Goal: Browse casually: Explore the website without a specific task or goal

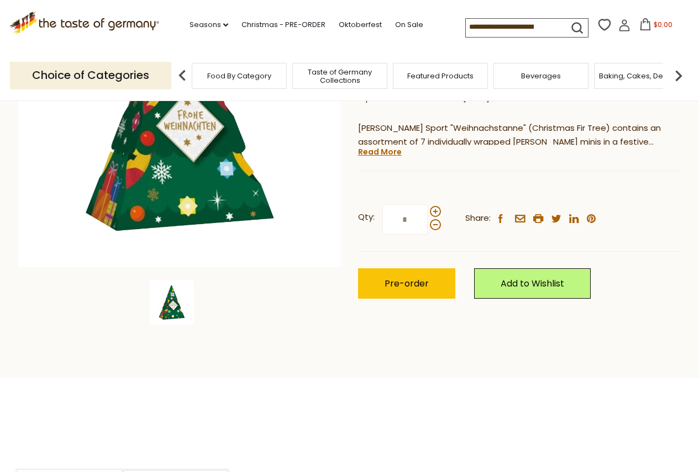
scroll to position [221, 0]
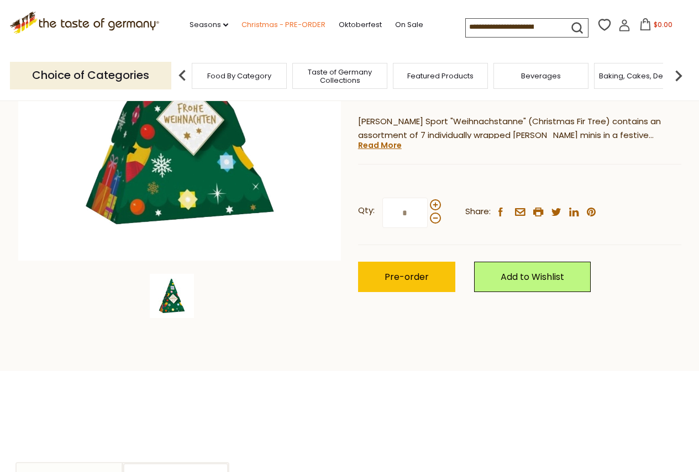
click at [276, 23] on link "Christmas - PRE-ORDER" at bounding box center [283, 25] width 84 height 12
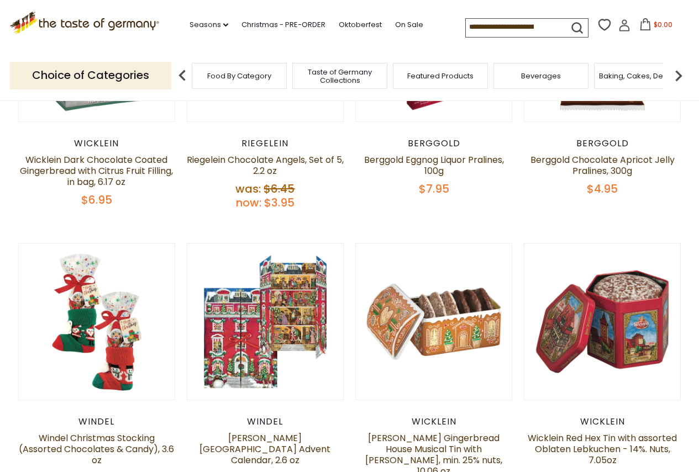
scroll to position [497, 0]
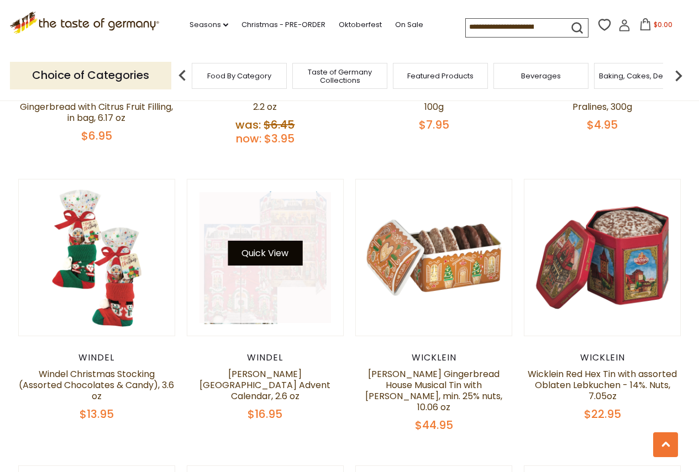
click at [264, 254] on button "Quick View" at bounding box center [265, 253] width 75 height 25
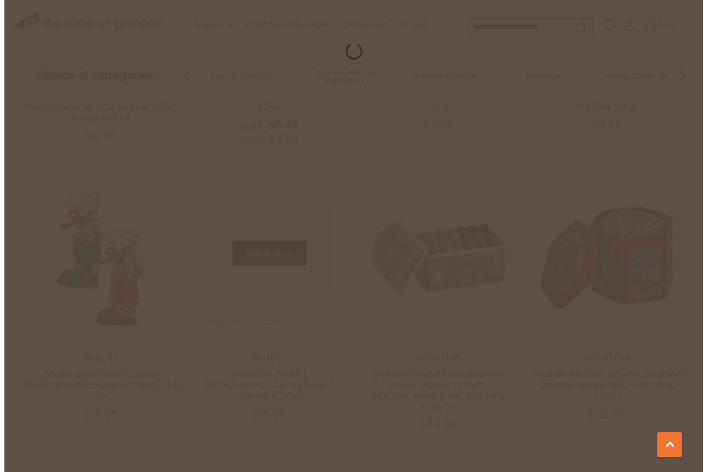
scroll to position [499, 0]
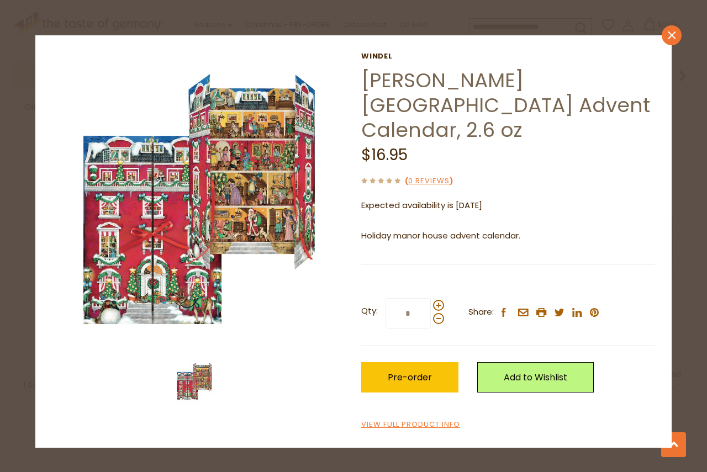
click at [671, 40] on link "close" at bounding box center [672, 35] width 20 height 20
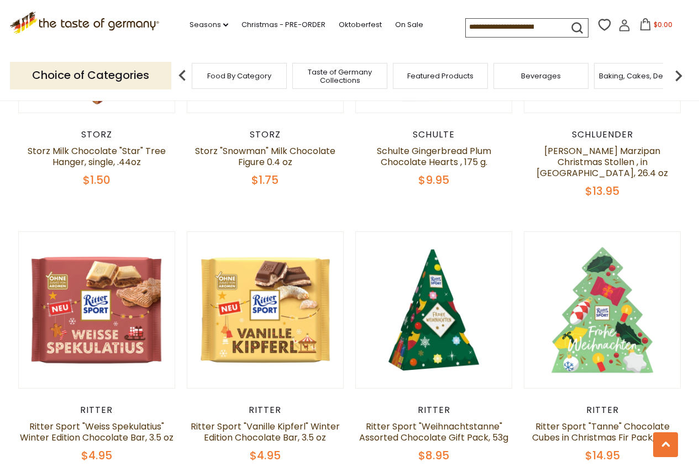
scroll to position [1602, 0]
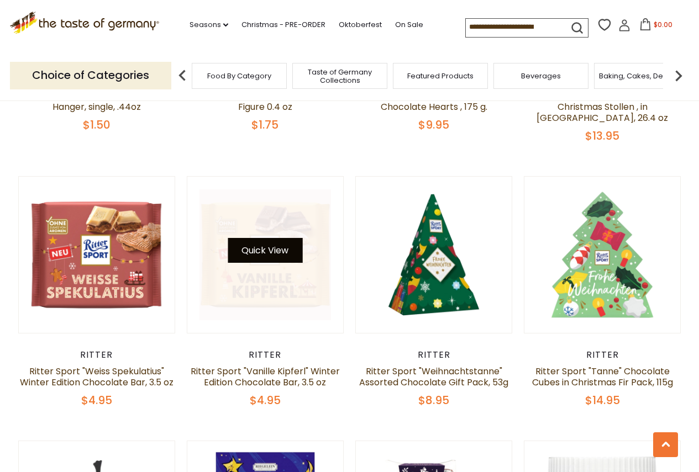
click at [286, 238] on button "Quick View" at bounding box center [265, 250] width 75 height 25
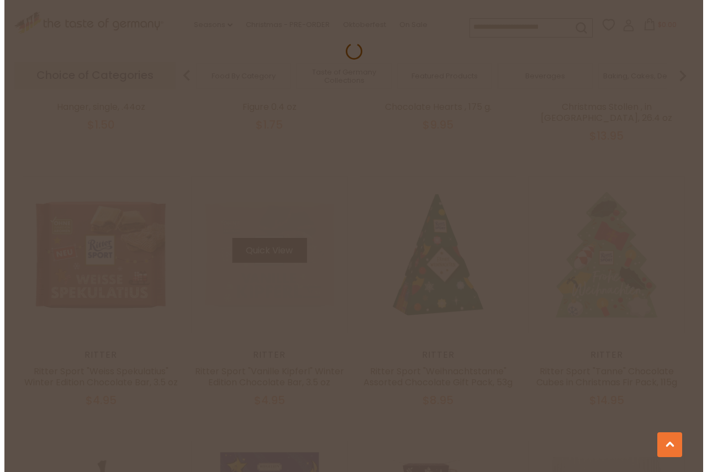
scroll to position [1604, 0]
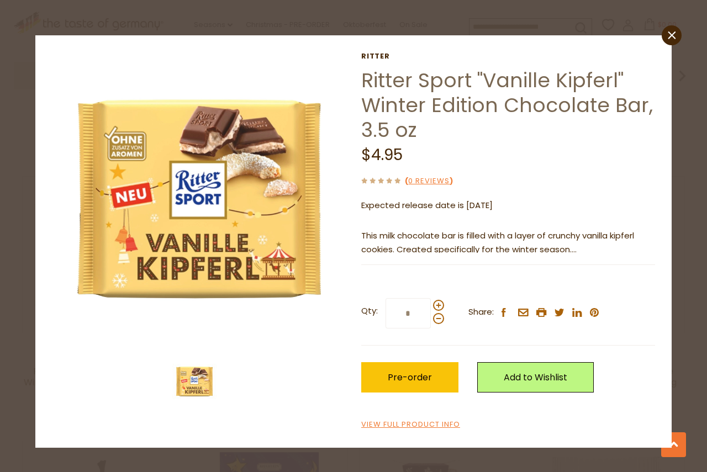
click at [672, 34] on icon "close" at bounding box center [672, 35] width 8 height 8
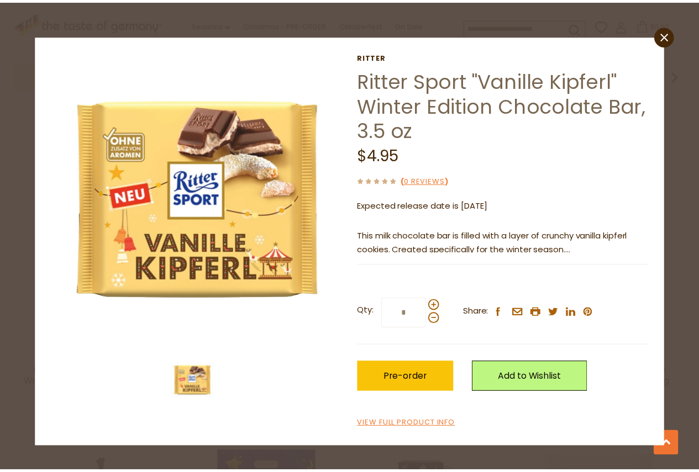
scroll to position [1602, 0]
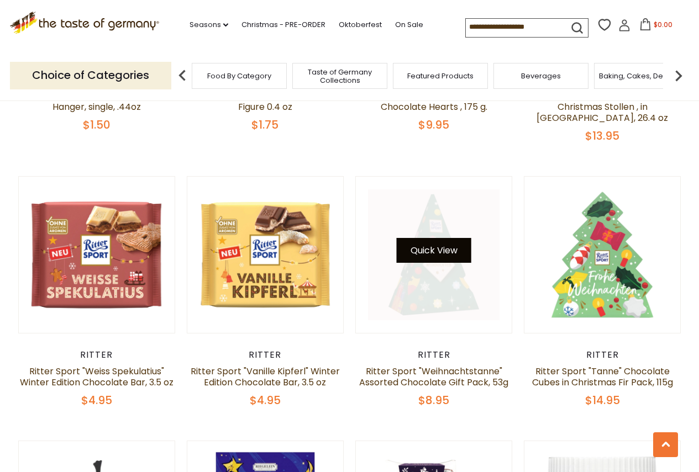
click at [436, 238] on button "Quick View" at bounding box center [434, 250] width 75 height 25
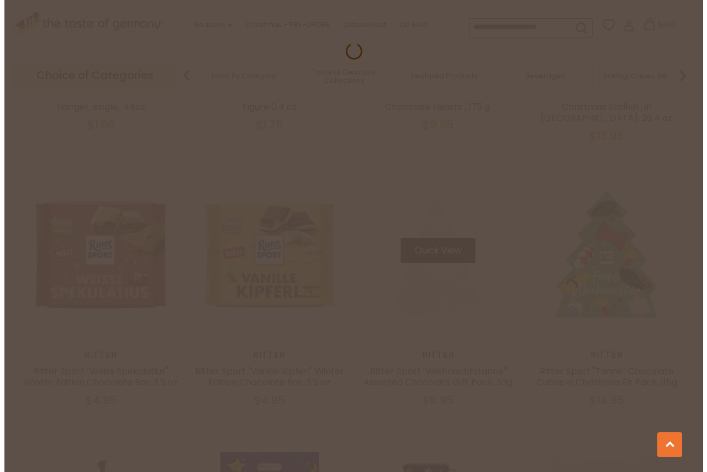
scroll to position [1604, 0]
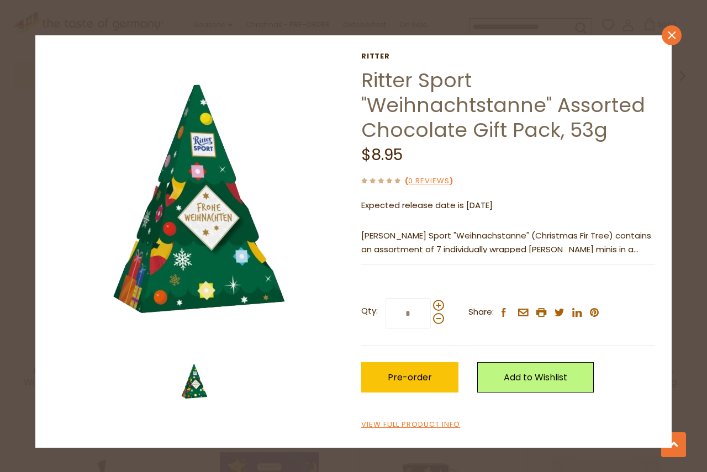
click at [673, 35] on icon "close" at bounding box center [672, 35] width 8 height 8
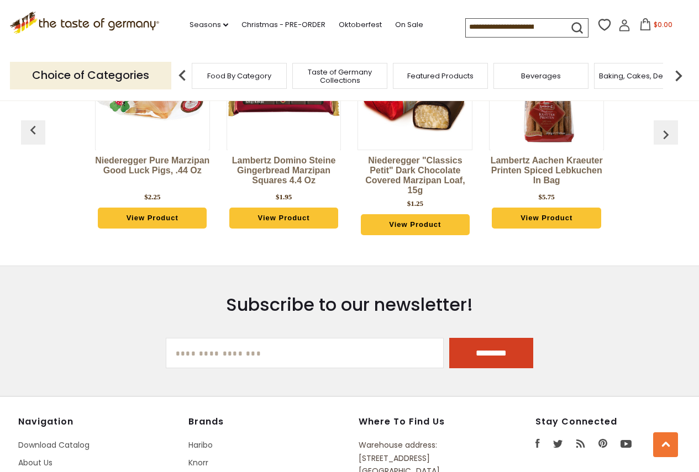
scroll to position [3037, 0]
